Goal: Information Seeking & Learning: Understand process/instructions

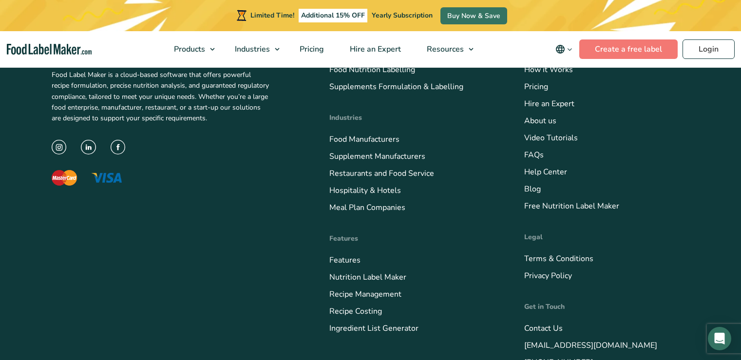
scroll to position [4052, 0]
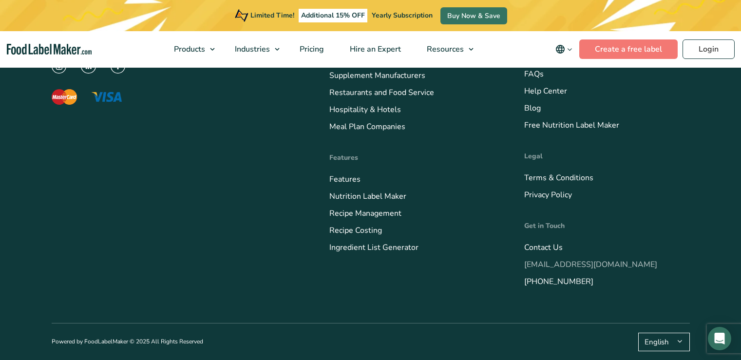
click at [553, 261] on link "[EMAIL_ADDRESS][DOMAIN_NAME]" at bounding box center [590, 264] width 133 height 11
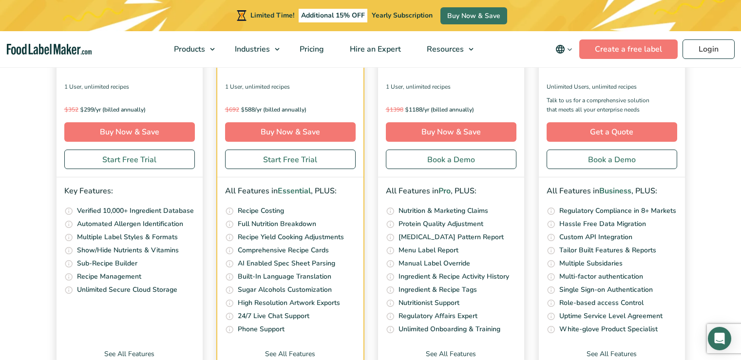
scroll to position [3467, 0]
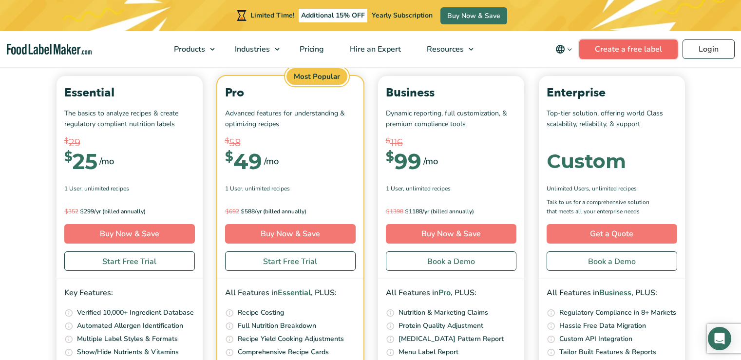
click at [614, 44] on link "Create a free label" at bounding box center [628, 48] width 98 height 19
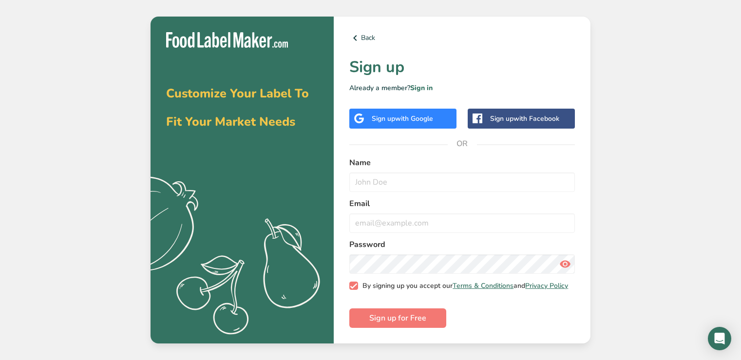
click at [430, 290] on span "By signing up you accept our Terms & Conditions and Privacy Policy" at bounding box center [463, 286] width 210 height 9
click at [356, 289] on input "By signing up you accept our Terms & Conditions and Privacy Policy" at bounding box center [352, 286] width 6 height 6
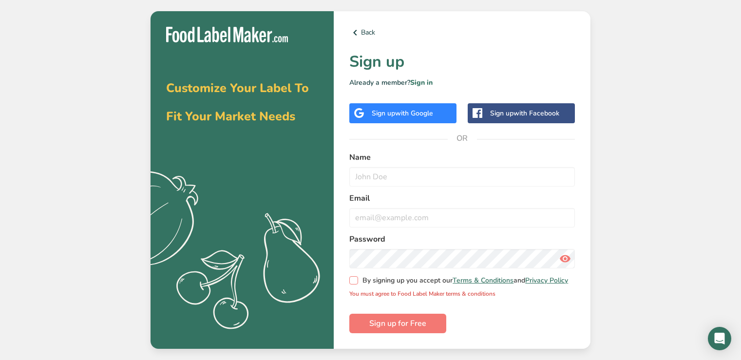
click at [462, 285] on span "By signing up you accept our Terms & Conditions and Privacy Policy" at bounding box center [463, 280] width 210 height 9
click at [356, 284] on input "By signing up you accept our Terms & Conditions and Privacy Policy" at bounding box center [352, 280] width 6 height 6
checkbox input "true"
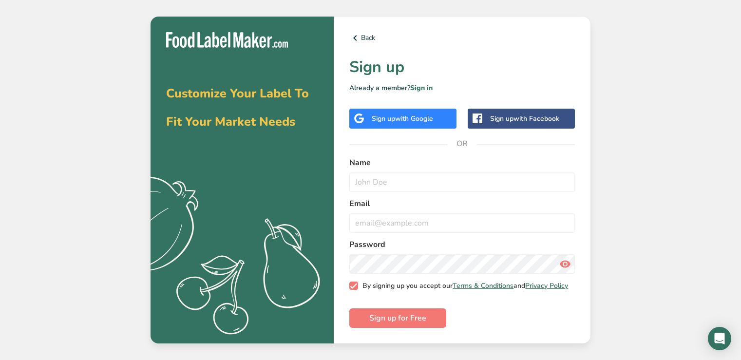
click at [485, 287] on link "Terms & Conditions" at bounding box center [483, 285] width 61 height 9
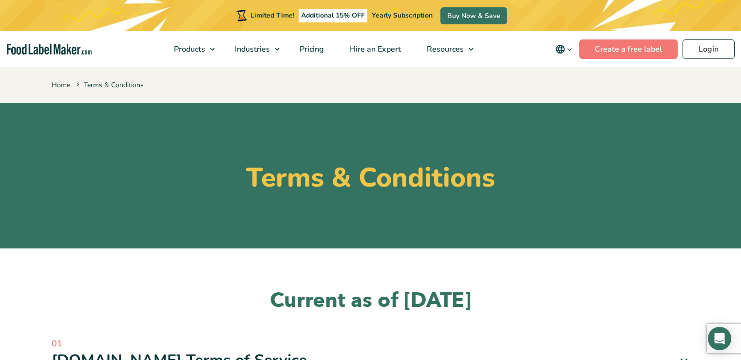
click at [570, 29] on div "Limited Time! Additional 15% OFF Yearly Subscription Buy Now & Save" at bounding box center [370, 15] width 741 height 31
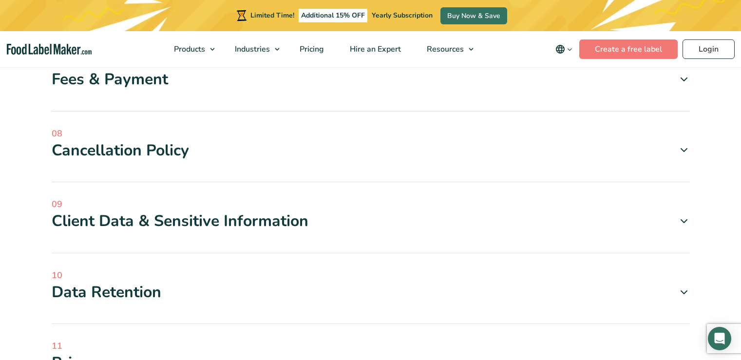
scroll to position [731, 0]
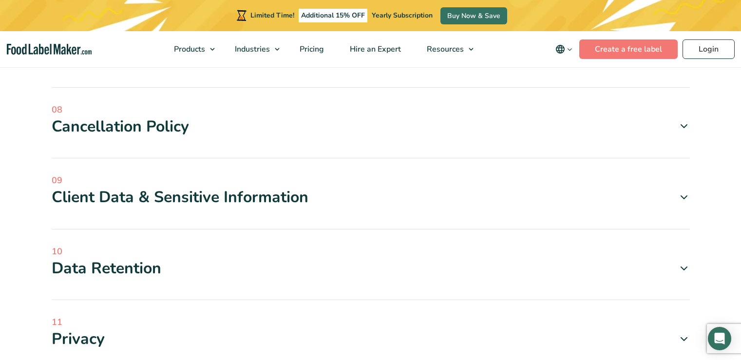
click at [675, 195] on span at bounding box center [680, 197] width 19 height 12
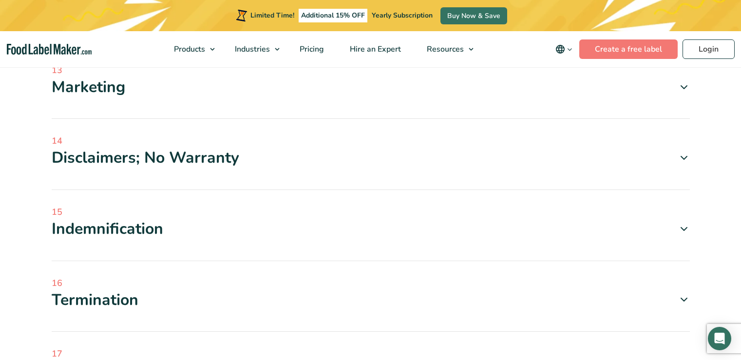
scroll to position [1657, 0]
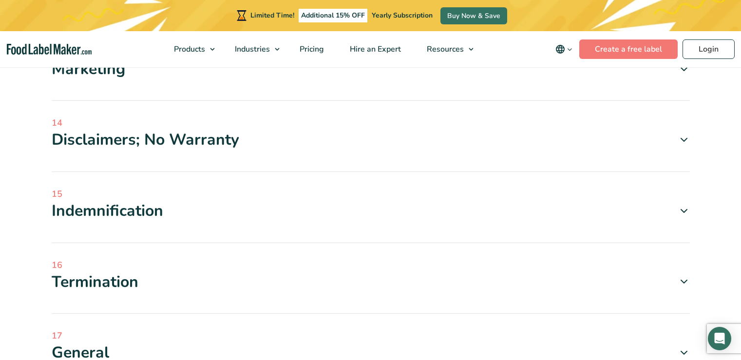
click at [676, 210] on span at bounding box center [680, 211] width 19 height 12
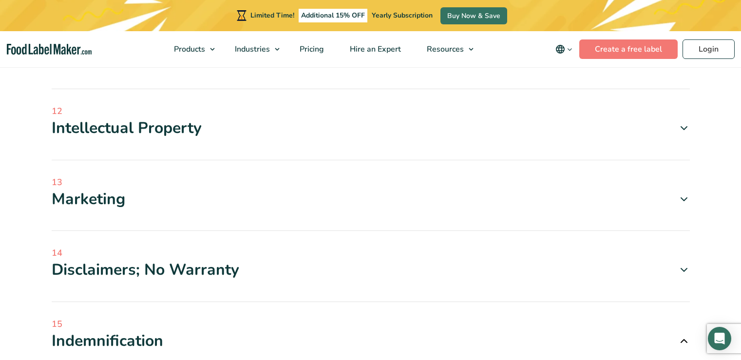
scroll to position [1559, 0]
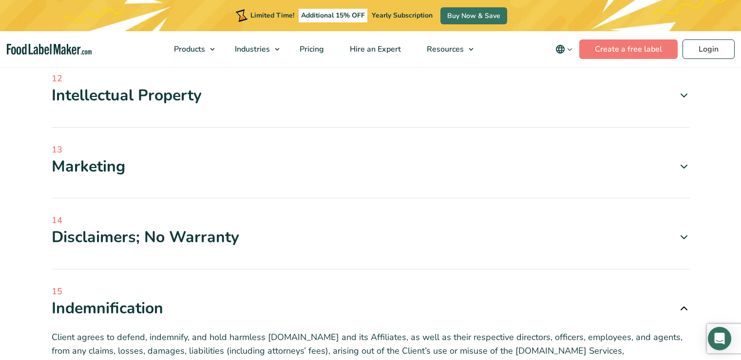
click at [395, 221] on span "14" at bounding box center [371, 220] width 638 height 13
